Goal: Task Accomplishment & Management: Use online tool/utility

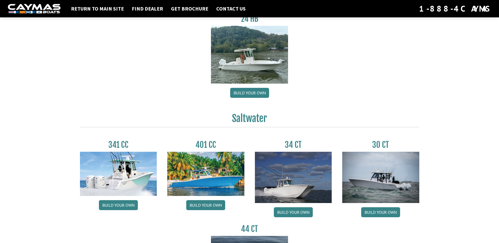
scroll to position [184, 0]
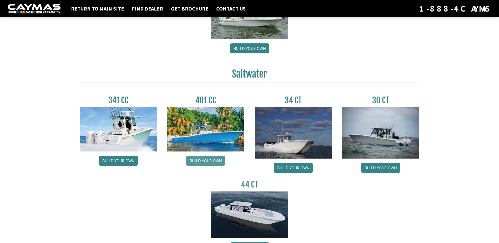
click at [204, 161] on link "Build your own" at bounding box center [205, 161] width 39 height 10
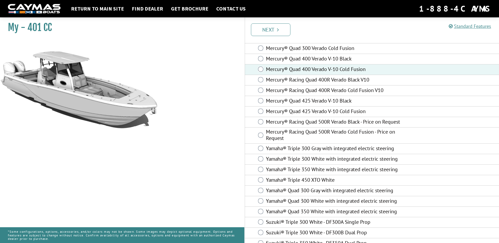
scroll to position [131, 0]
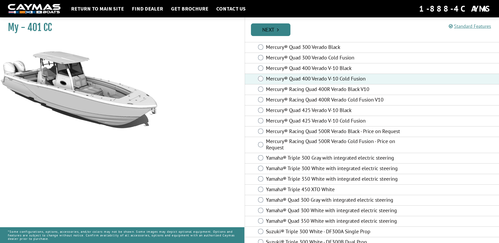
click at [279, 31] on icon "Pagination" at bounding box center [278, 29] width 2 height 5
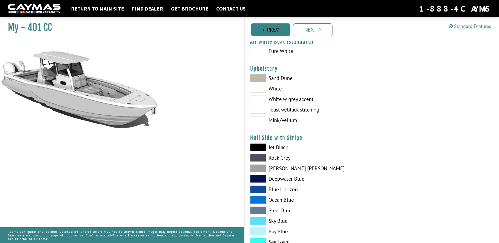
scroll to position [0, 0]
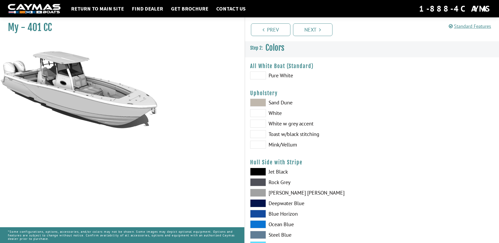
click at [261, 76] on span at bounding box center [258, 75] width 16 height 8
click at [313, 32] on link "Next" at bounding box center [312, 29] width 39 height 13
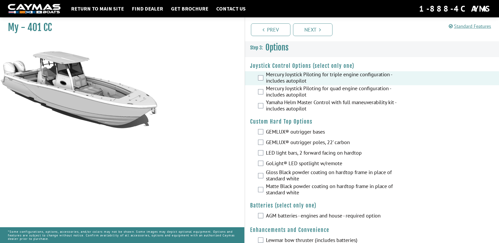
click at [259, 135] on div "GEMLUX® outrigger bases" at bounding box center [372, 132] width 254 height 11
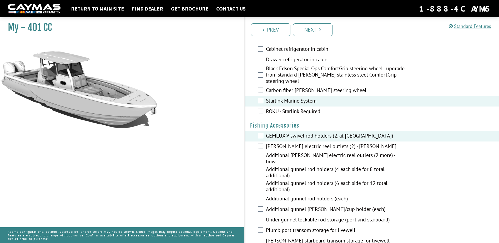
scroll to position [578, 0]
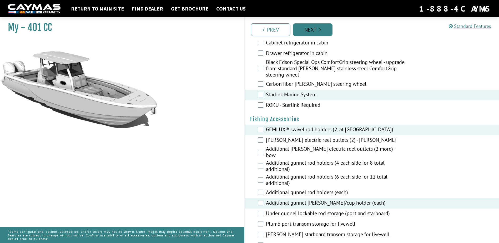
click at [319, 30] on icon "Pagination" at bounding box center [320, 29] width 2 height 5
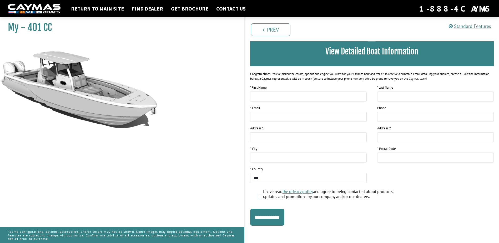
scroll to position [39, 0]
